Goal: Task Accomplishment & Management: Use online tool/utility

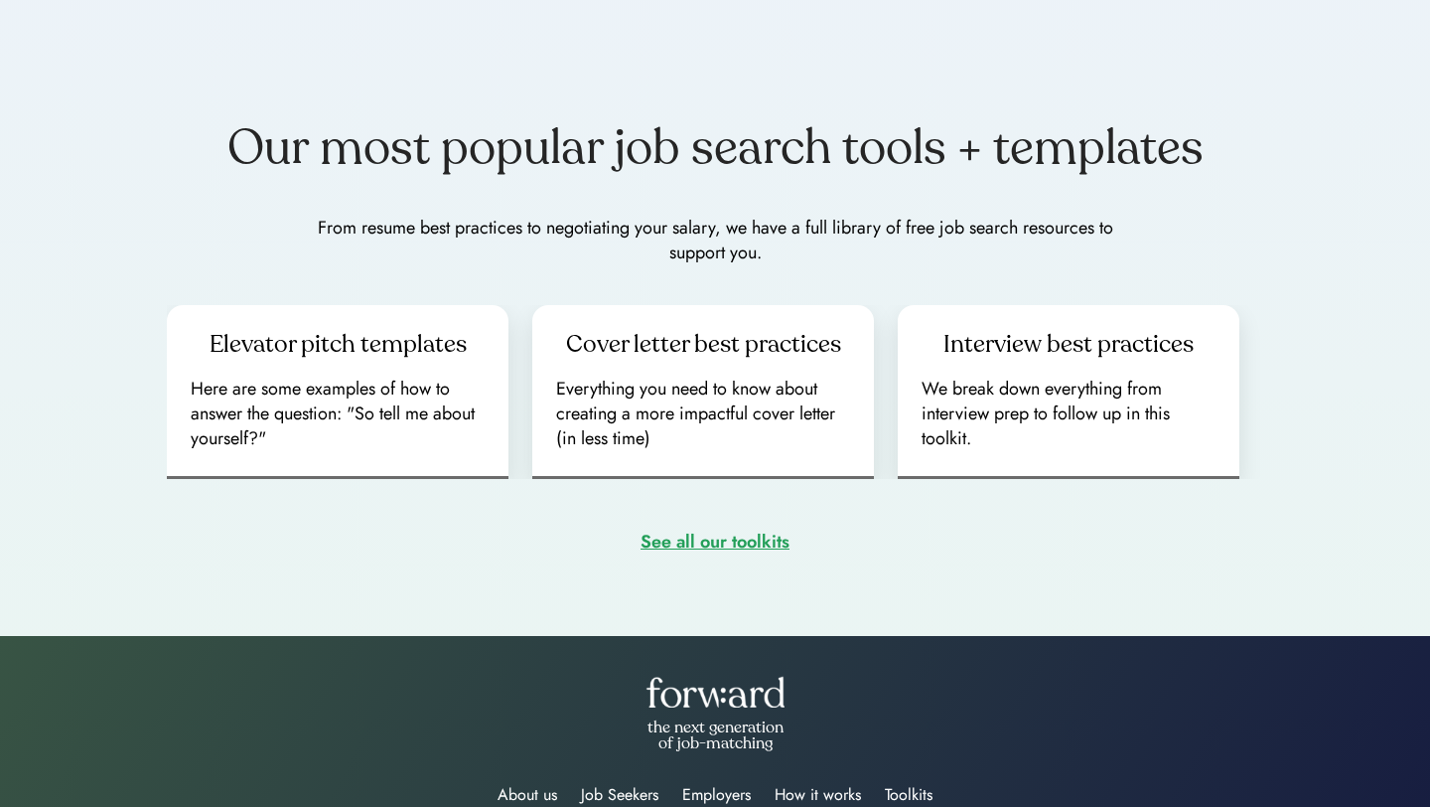
scroll to position [2773, 0]
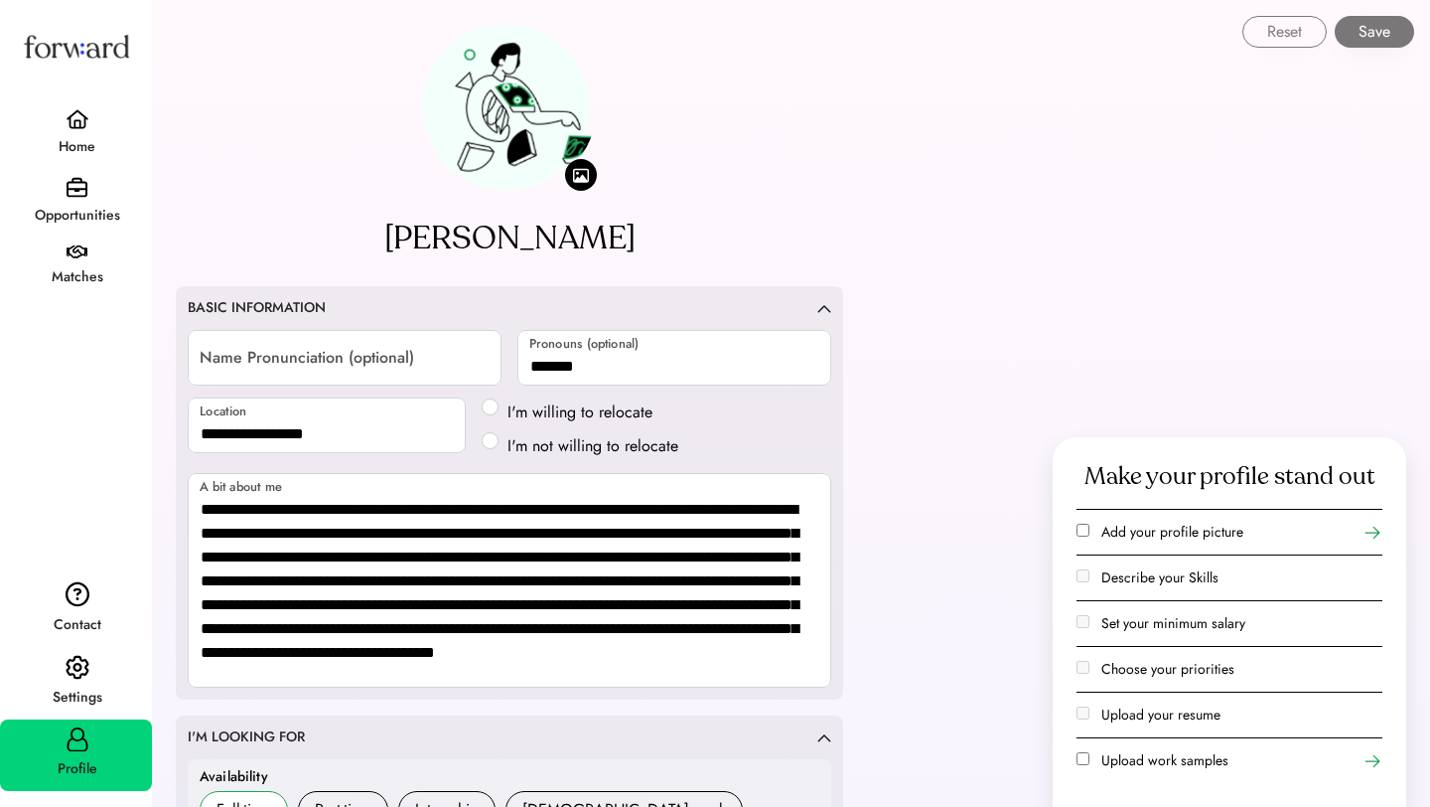
click at [80, 134] on div "Home" at bounding box center [77, 147] width 150 height 36
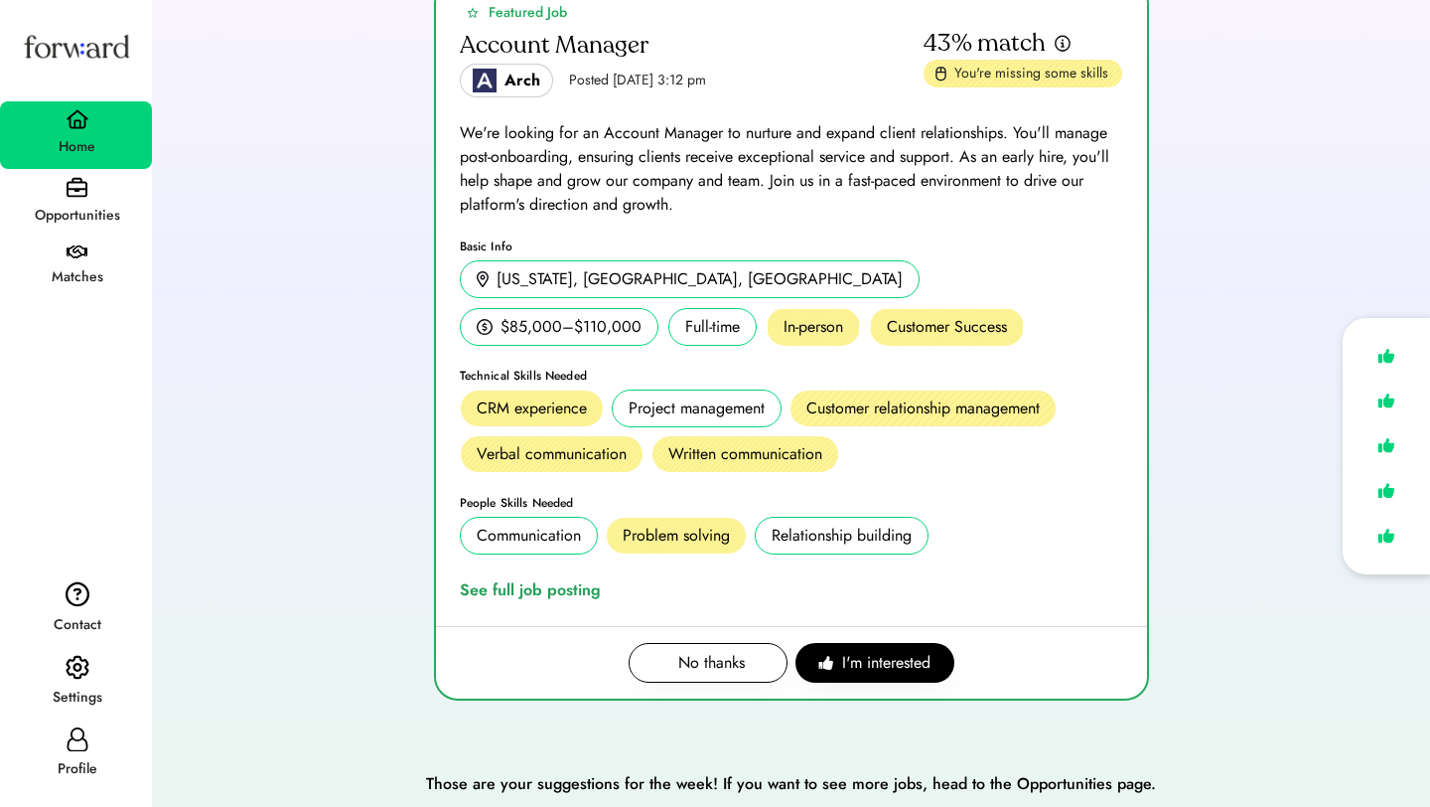
scroll to position [252, 0]
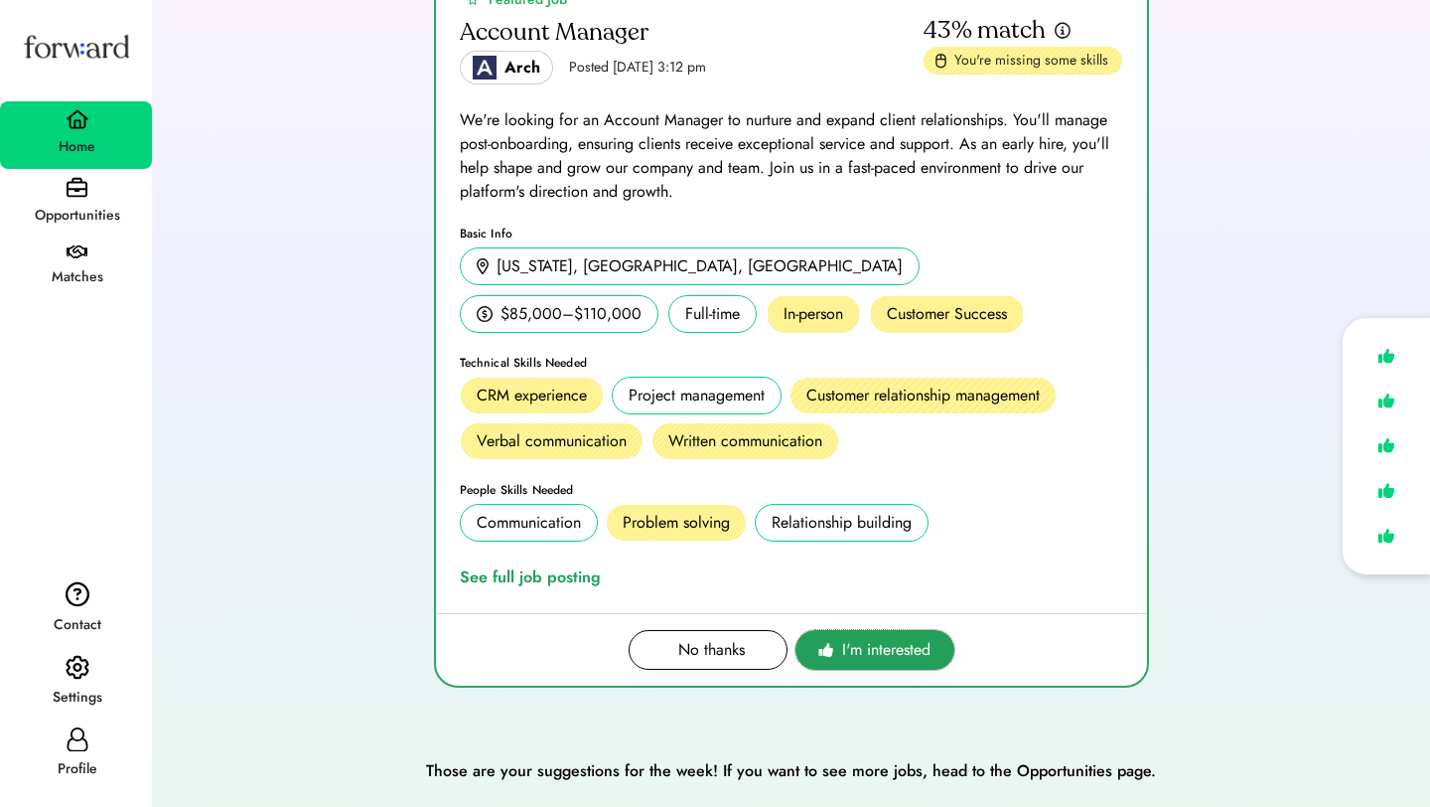
click at [865, 643] on span "I'm interested" at bounding box center [886, 650] width 88 height 24
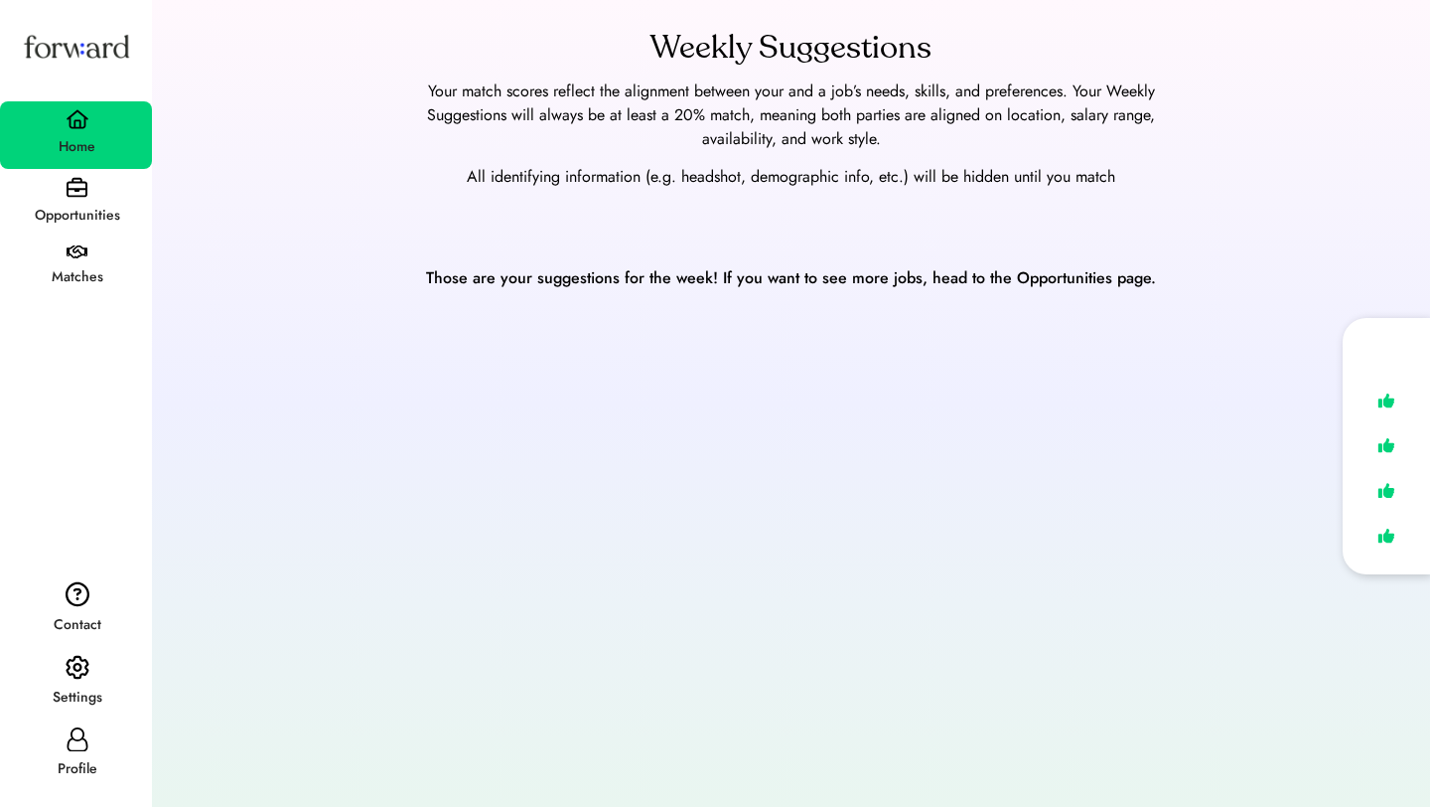
scroll to position [0, 0]
click at [72, 202] on div "Opportunities" at bounding box center [77, 216] width 150 height 36
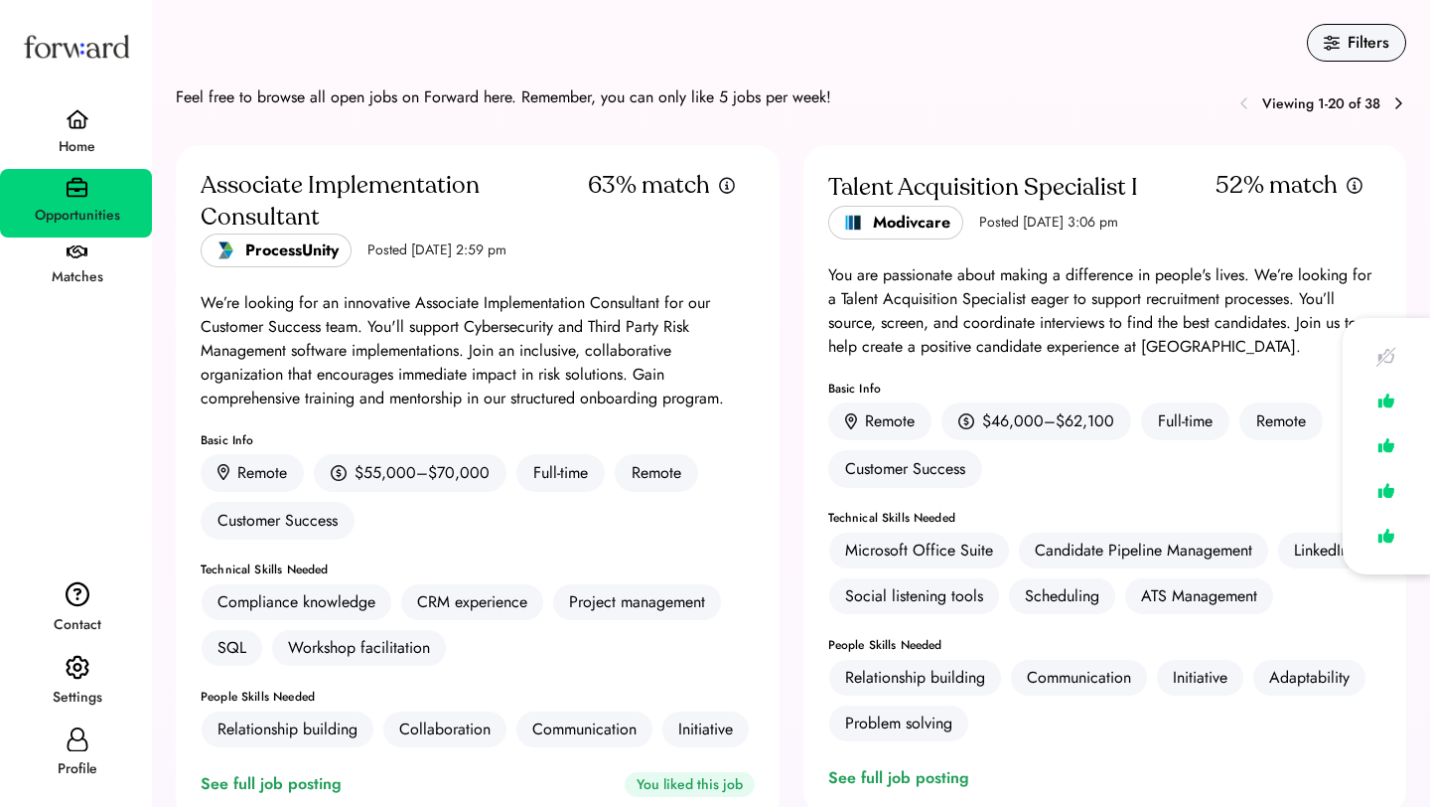
click at [68, 257] on img at bounding box center [77, 252] width 21 height 14
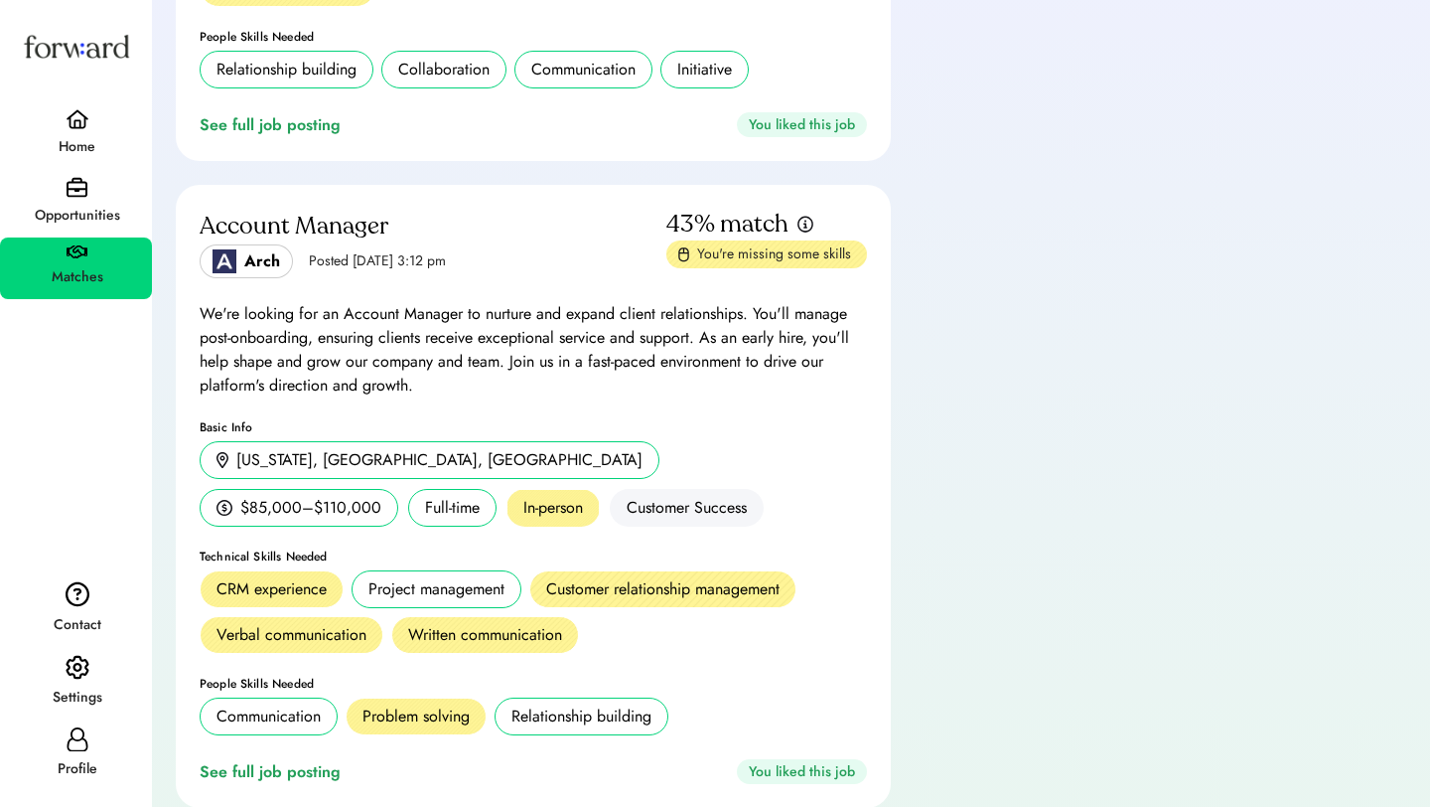
scroll to position [1168, 0]
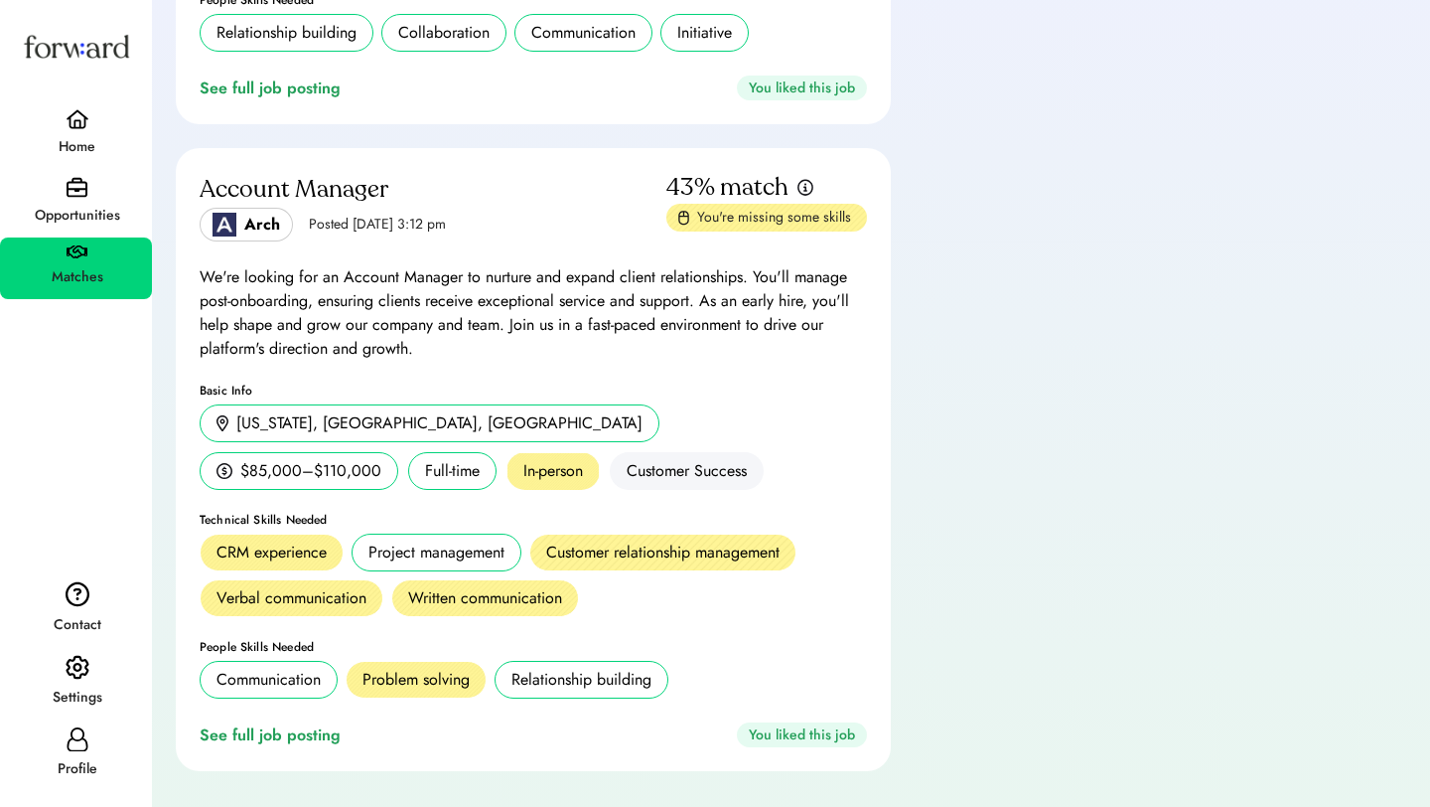
click at [254, 236] on div "Arch" at bounding box center [246, 225] width 93 height 34
click at [287, 734] on div "See full job posting" at bounding box center [274, 735] width 149 height 24
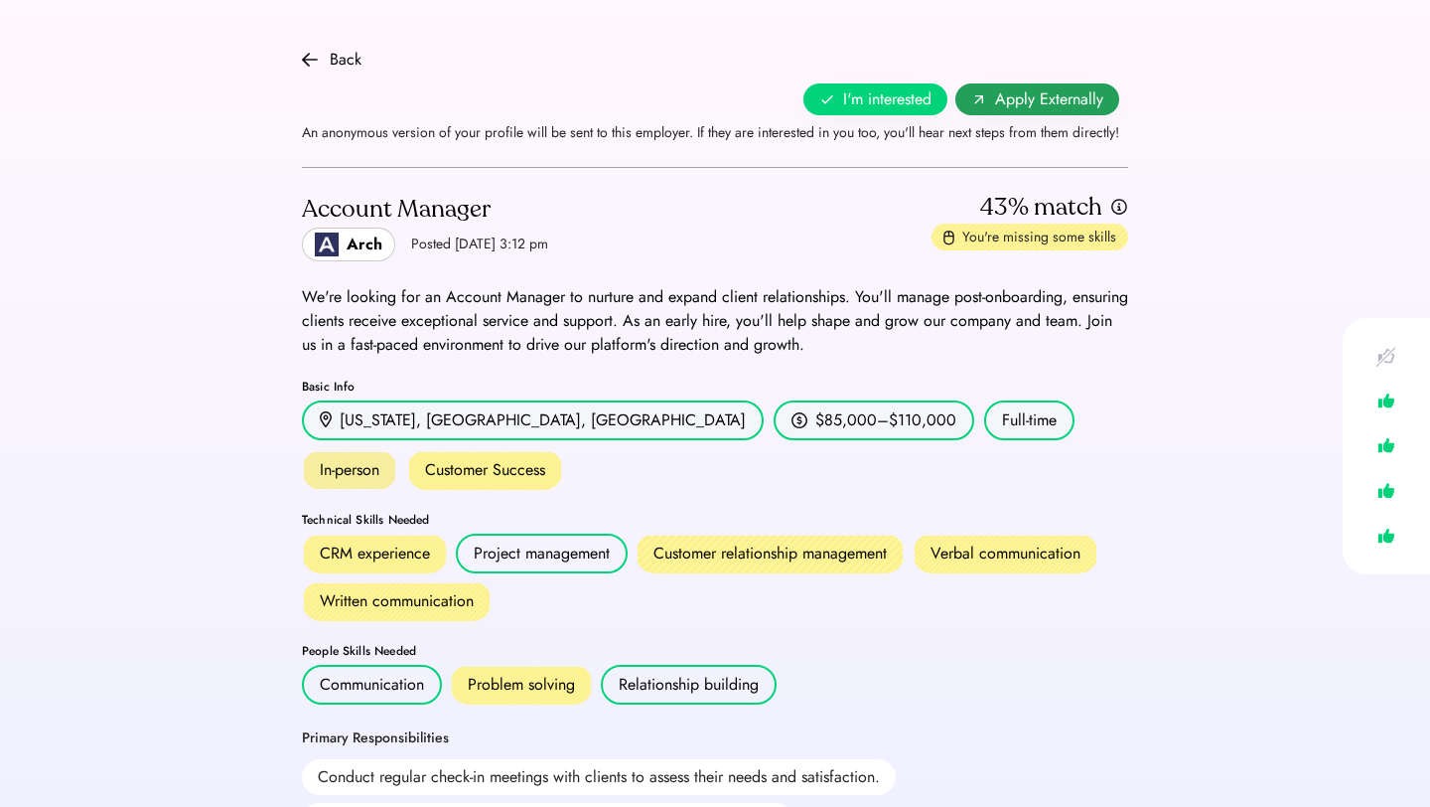
click at [1014, 97] on span "Apply Externally" at bounding box center [1049, 99] width 108 height 24
click at [306, 64] on img at bounding box center [310, 60] width 16 height 16
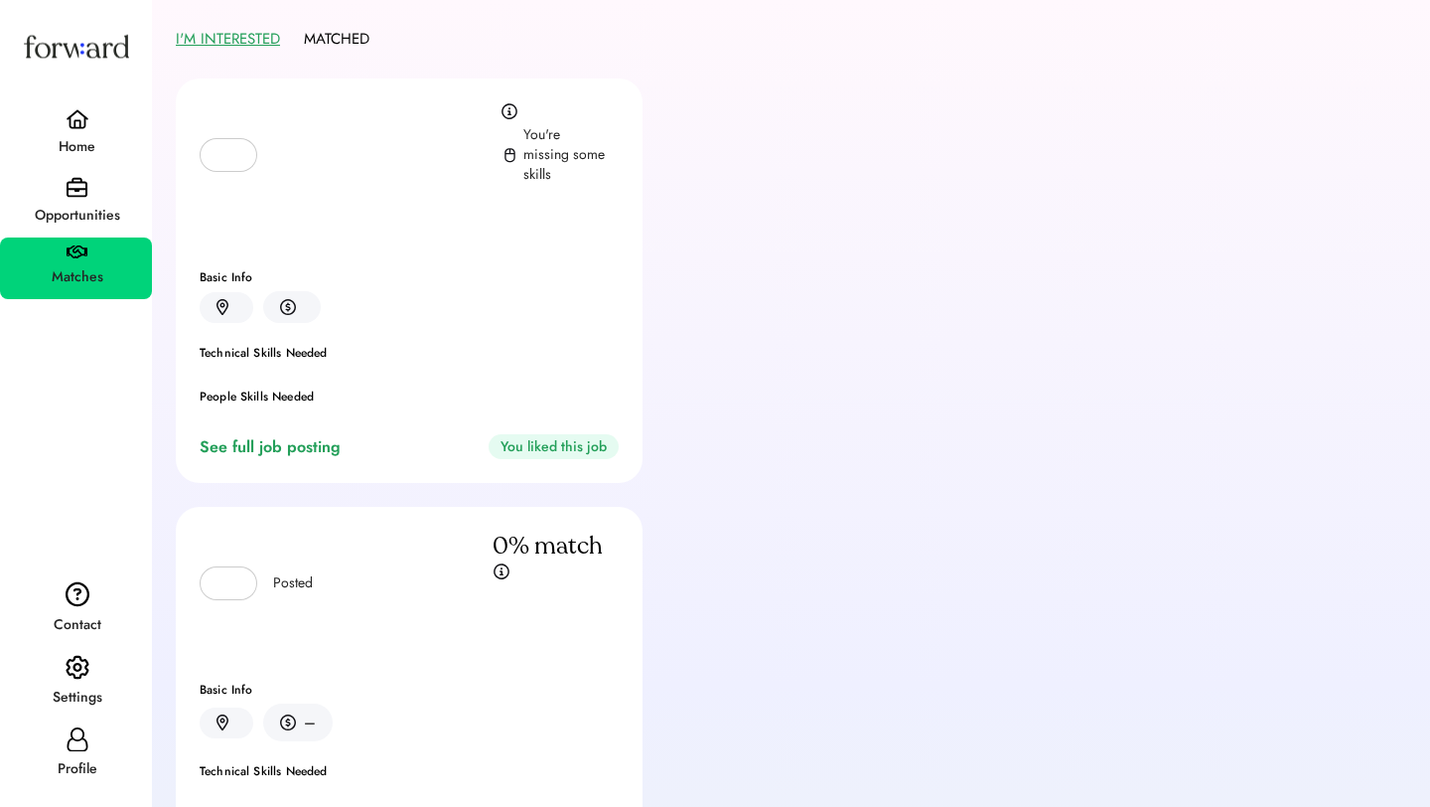
scroll to position [102, 0]
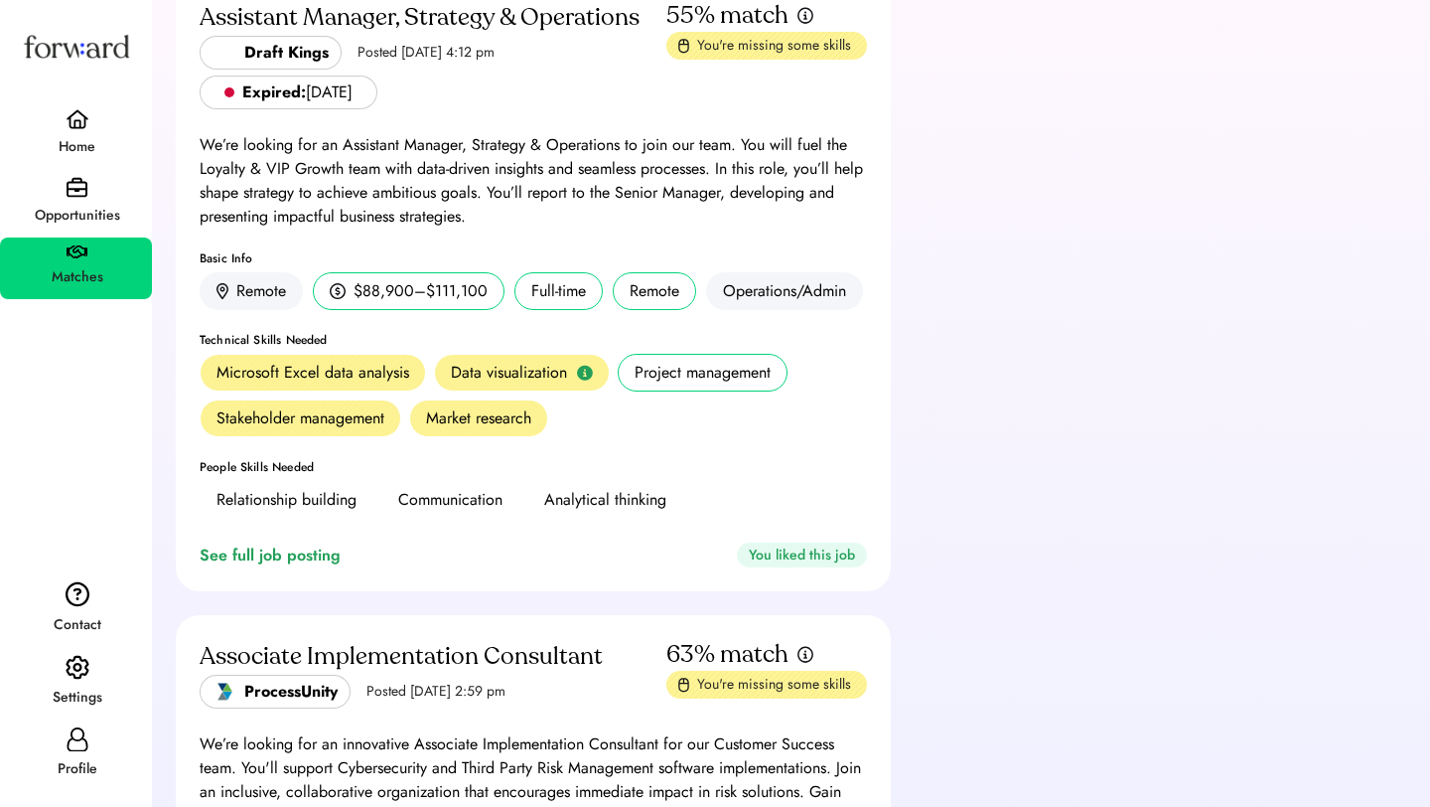
click at [68, 197] on img at bounding box center [77, 187] width 21 height 21
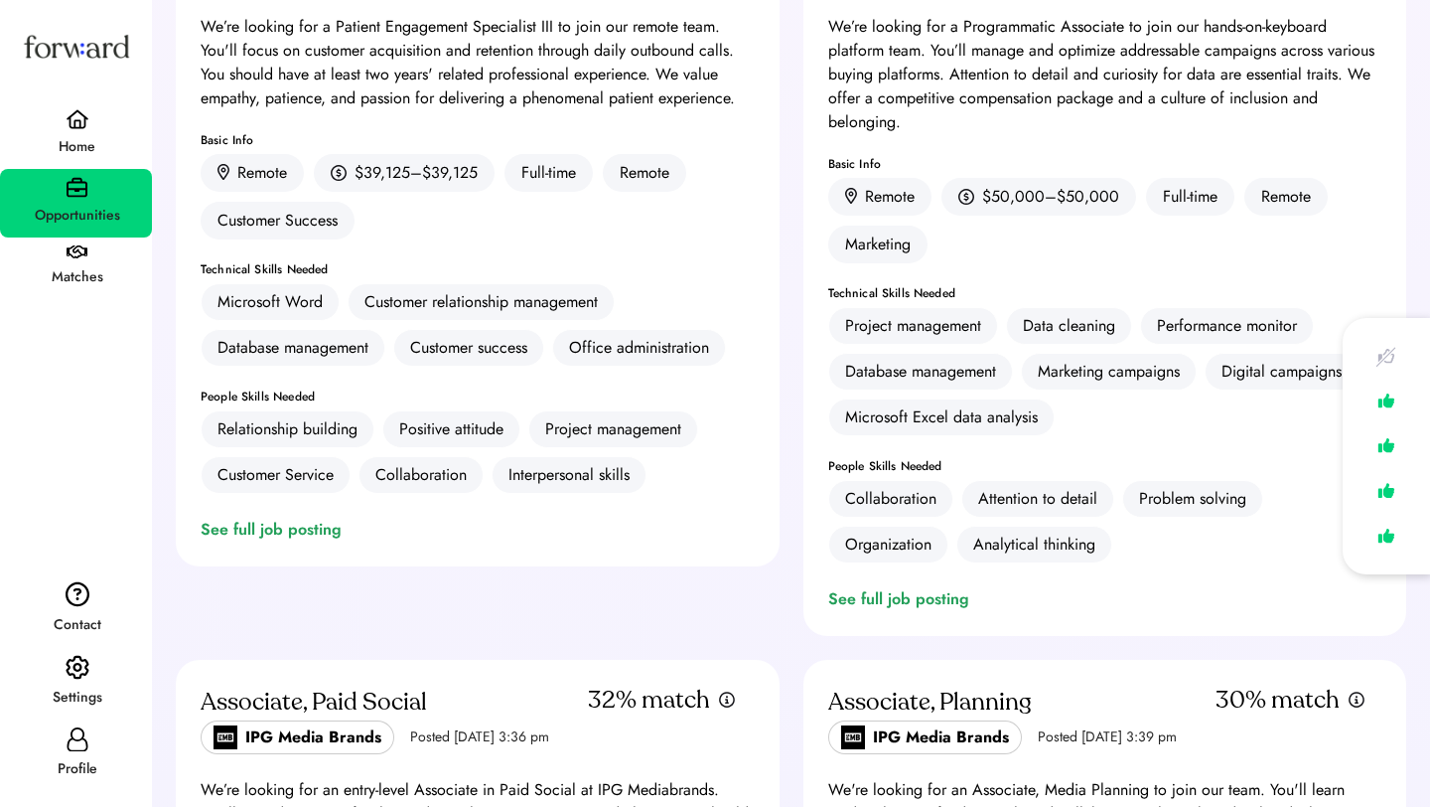
scroll to position [1694, 0]
